Goal: Obtain resource: Download file/media

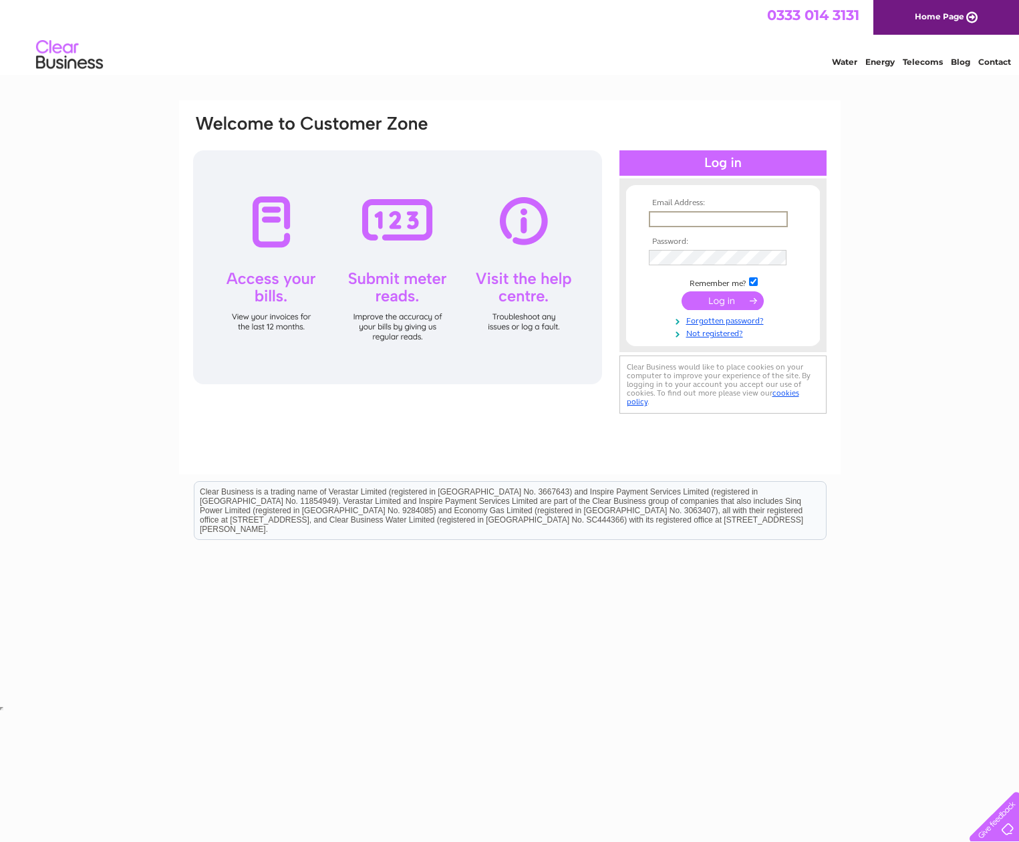
type input "[EMAIL_ADDRESS][DOMAIN_NAME]"
click at [727, 297] on input "submit" at bounding box center [723, 300] width 82 height 19
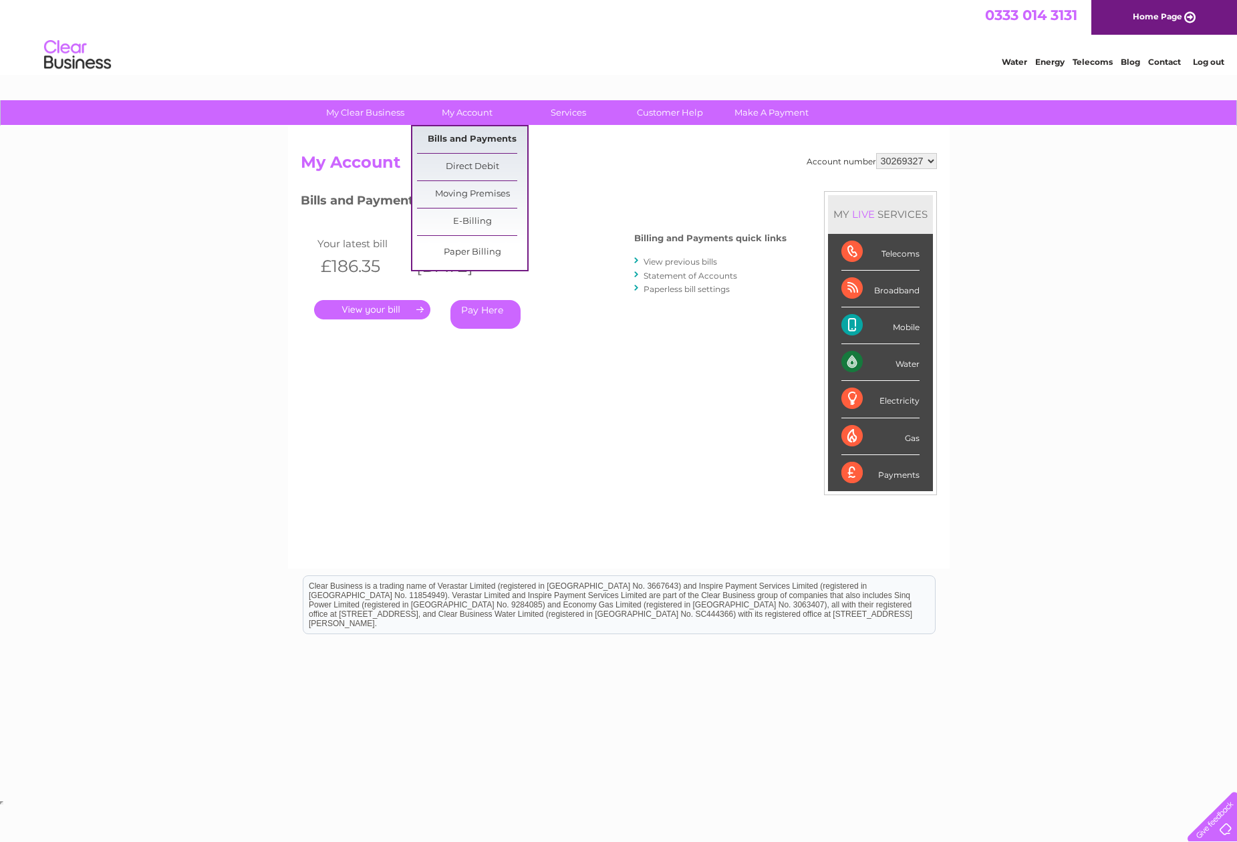
click at [472, 138] on link "Bills and Payments" at bounding box center [472, 139] width 110 height 27
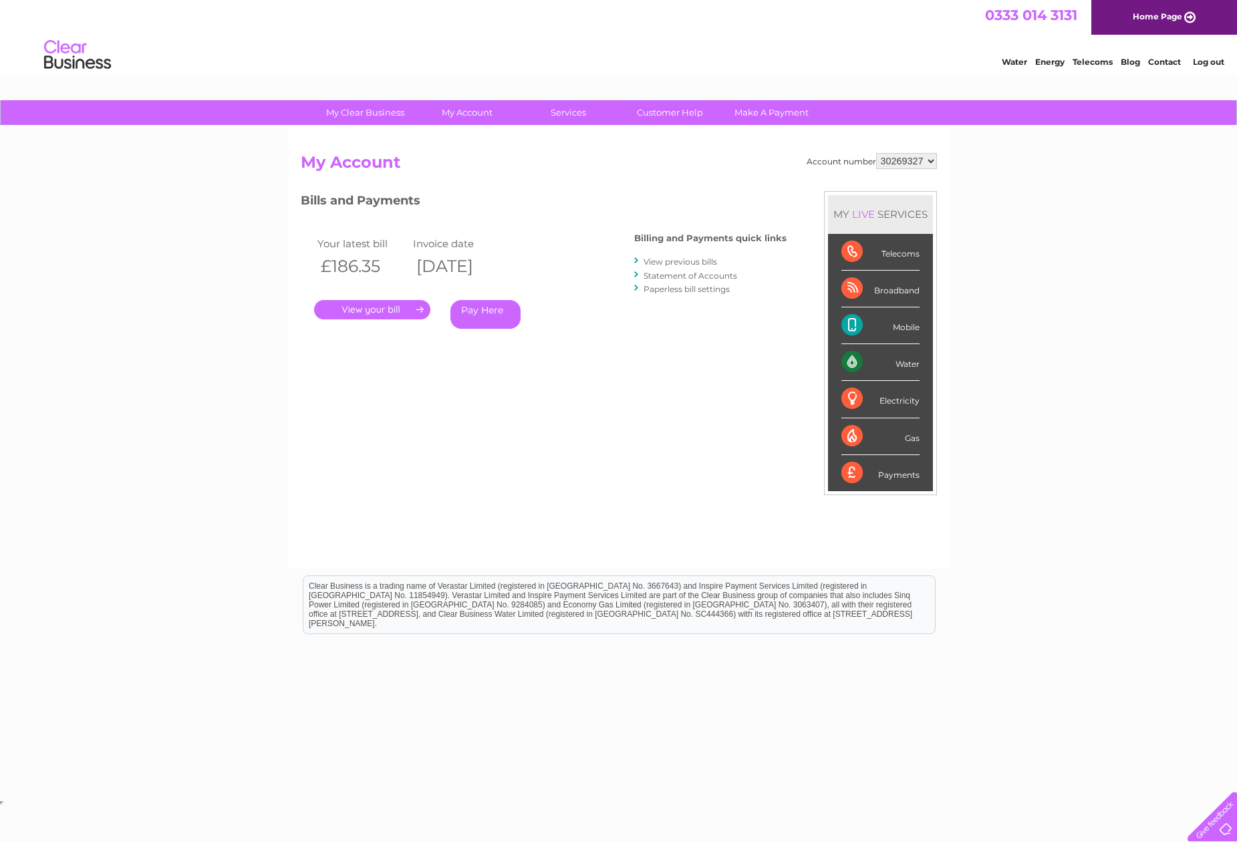
click at [662, 261] on link "View previous bills" at bounding box center [681, 262] width 74 height 10
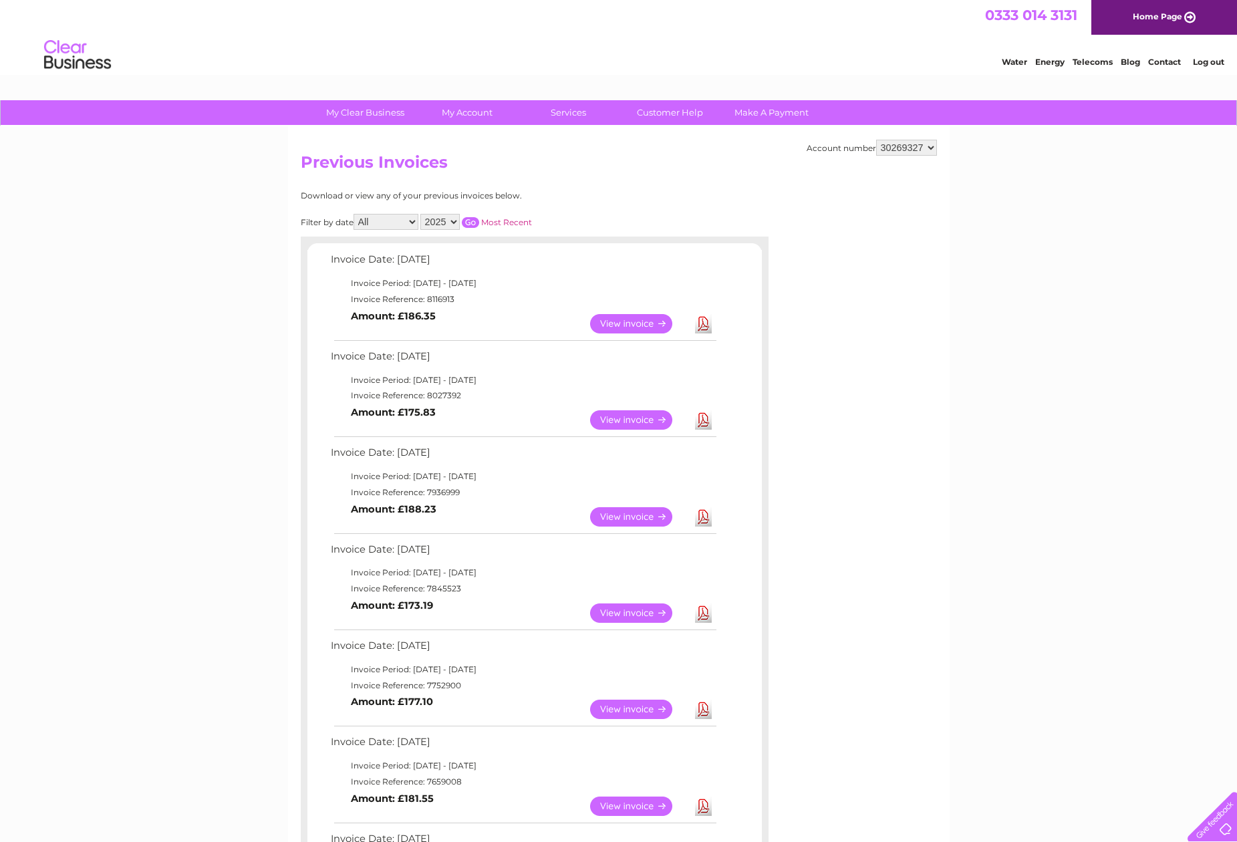
click at [707, 414] on link "Download" at bounding box center [703, 419] width 17 height 19
